Goal: Information Seeking & Learning: Learn about a topic

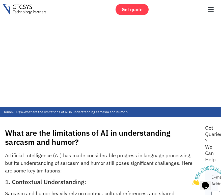
click at [128, 178] on h2 "1. Contextual Understanding:" at bounding box center [99, 181] width 189 height 7
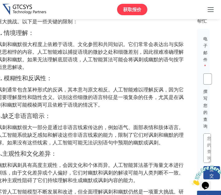
scroll to position [26, 0]
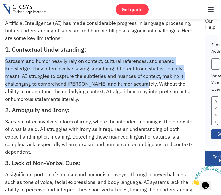
drag, startPoint x: 6, startPoint y: 60, endPoint x: 139, endPoint y: 84, distance: 135.6
click at [139, 84] on p "Sarcasm and humor heavily rely on context, cultural references, and shared know…" at bounding box center [99, 79] width 189 height 45
copy p "Sarcasm and humor heavily rely on context, cultural references, and shared know…"
click at [88, 108] on h2 "2. Ambiguity and Irony:" at bounding box center [99, 109] width 189 height 7
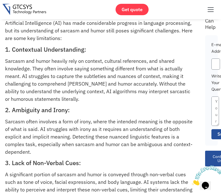
click at [88, 108] on h2 "2. Ambiguity and Irony:" at bounding box center [99, 109] width 189 height 7
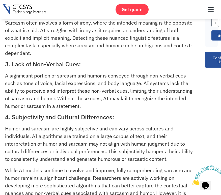
scroll to position [126, 0]
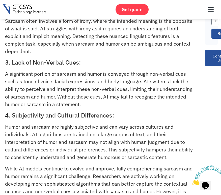
click at [64, 101] on p "A significant portion of sarcasm and humor is conveyed through non-verbal cues …" at bounding box center [99, 89] width 189 height 38
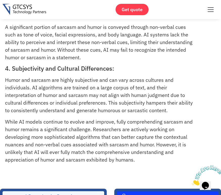
scroll to position [177, 0]
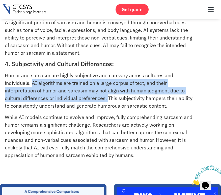
drag, startPoint x: 109, startPoint y: 98, endPoint x: 31, endPoint y: 81, distance: 79.8
click at [31, 81] on p "Humor and sarcasm are highly subjective and can vary across cultures and indivi…" at bounding box center [99, 90] width 189 height 38
copy p "AI algorithms are trained on a large corpus of text, and their interpretation o…"
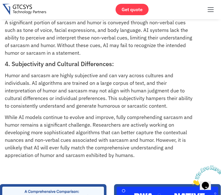
click at [129, 106] on p "Humor and sarcasm are highly subjective and can vary across cultures and indivi…" at bounding box center [99, 90] width 189 height 38
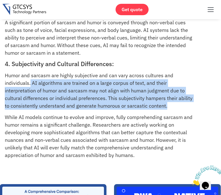
drag, startPoint x: 168, startPoint y: 105, endPoint x: 31, endPoint y: 82, distance: 138.8
click at [31, 82] on p "Humor and sarcasm are highly subjective and can vary across cultures and indivi…" at bounding box center [99, 90] width 189 height 38
copy p "AI algorithms are trained on a large corpus of text, and their interpretation o…"
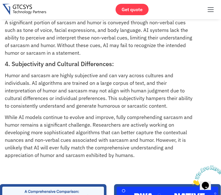
click at [153, 127] on p "While AI models continue to evolve and improve, fully comprehending sarcasm and…" at bounding box center [99, 135] width 189 height 45
